Goal: Check status

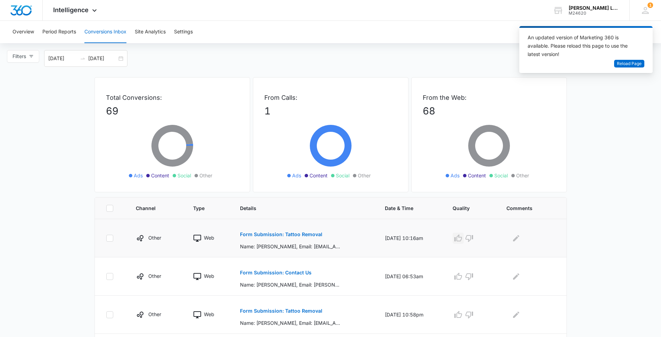
click at [460, 238] on icon "button" at bounding box center [458, 237] width 8 height 7
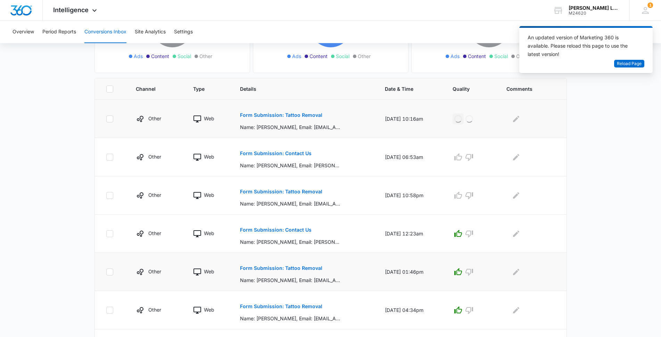
scroll to position [139, 0]
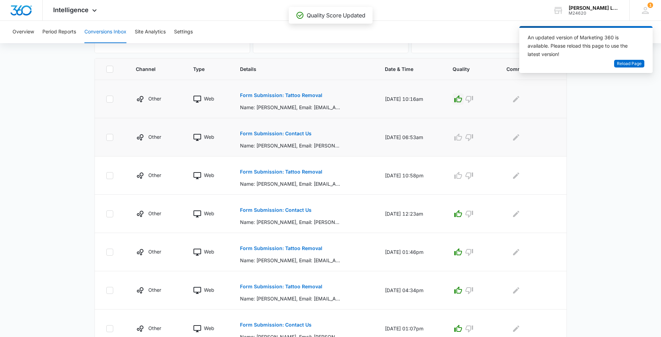
click at [296, 135] on p "Form Submission: Contact Us" at bounding box center [276, 133] width 72 height 5
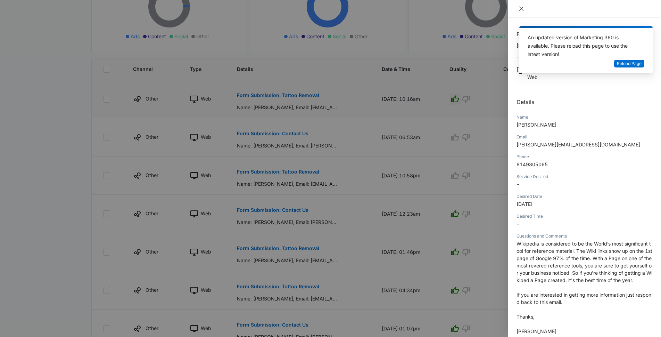
click at [522, 11] on icon "close" at bounding box center [522, 9] width 6 height 6
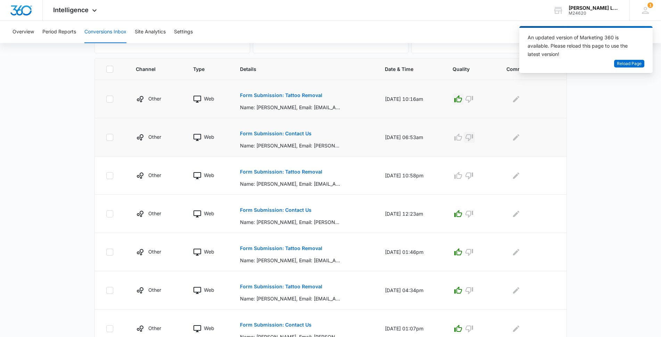
click at [471, 136] on icon "button" at bounding box center [470, 137] width 8 height 7
click at [642, 65] on button "Reload Page" at bounding box center [629, 64] width 30 height 8
